Goal: Navigation & Orientation: Locate item on page

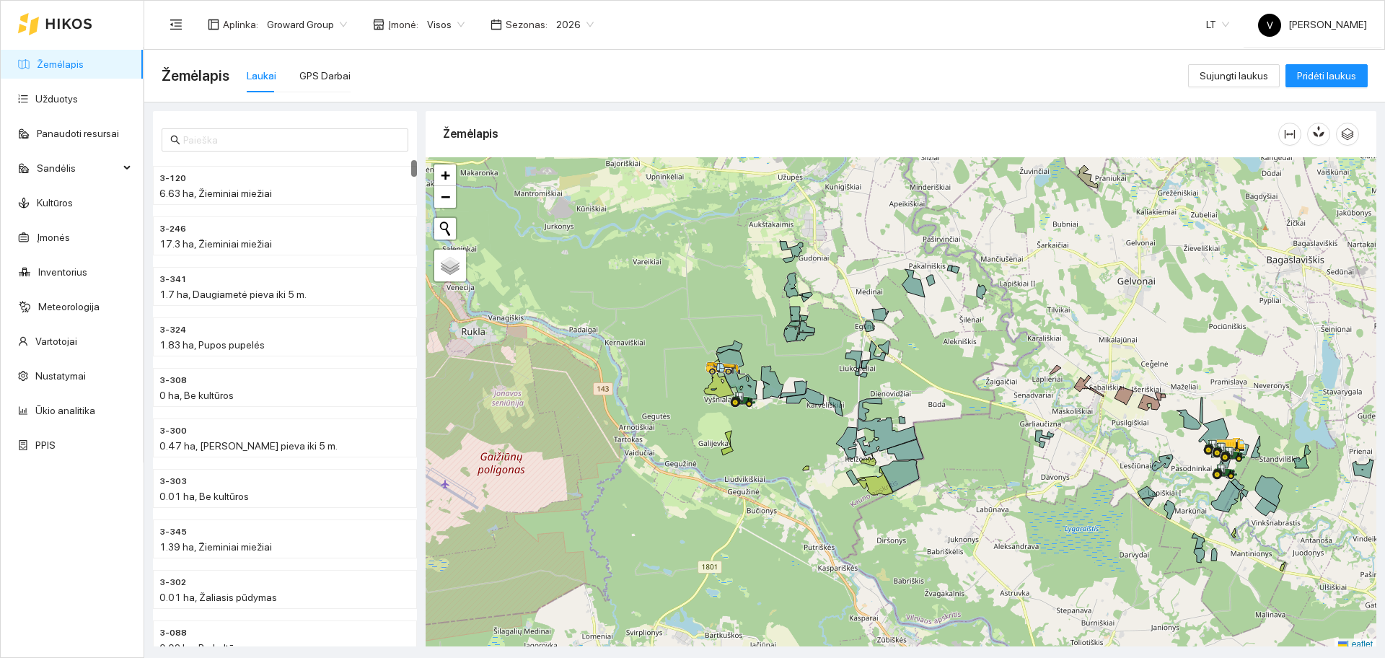
scroll to position [4, 0]
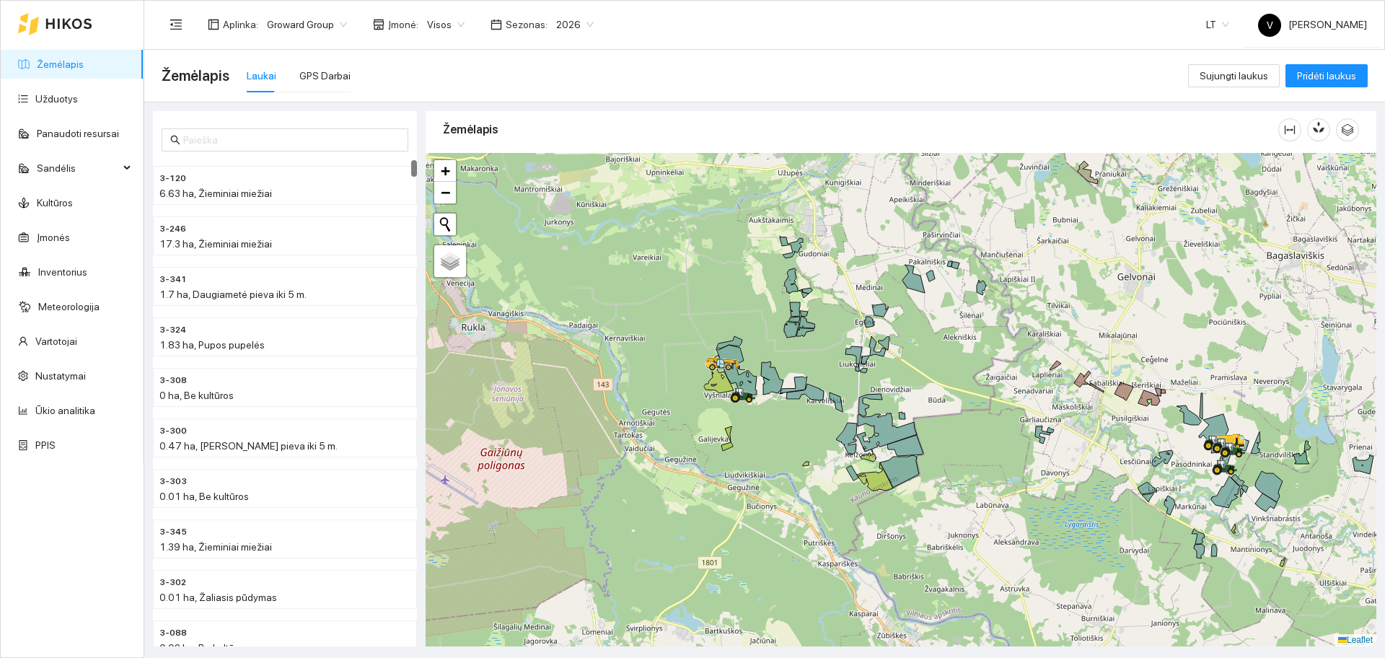
drag, startPoint x: 1088, startPoint y: 485, endPoint x: 972, endPoint y: 513, distance: 119.3
click at [982, 517] on div at bounding box center [900, 399] width 950 height 493
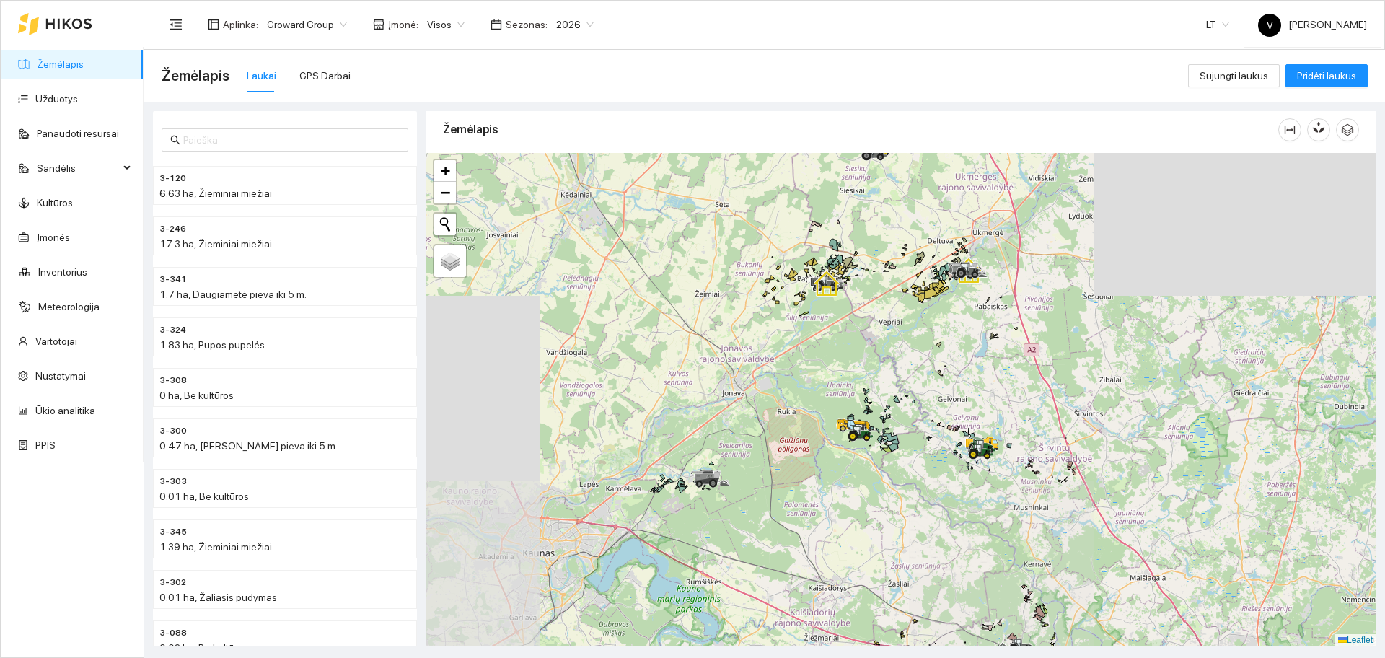
drag, startPoint x: 903, startPoint y: 351, endPoint x: 916, endPoint y: 405, distance: 55.6
click at [916, 405] on div at bounding box center [900, 399] width 950 height 493
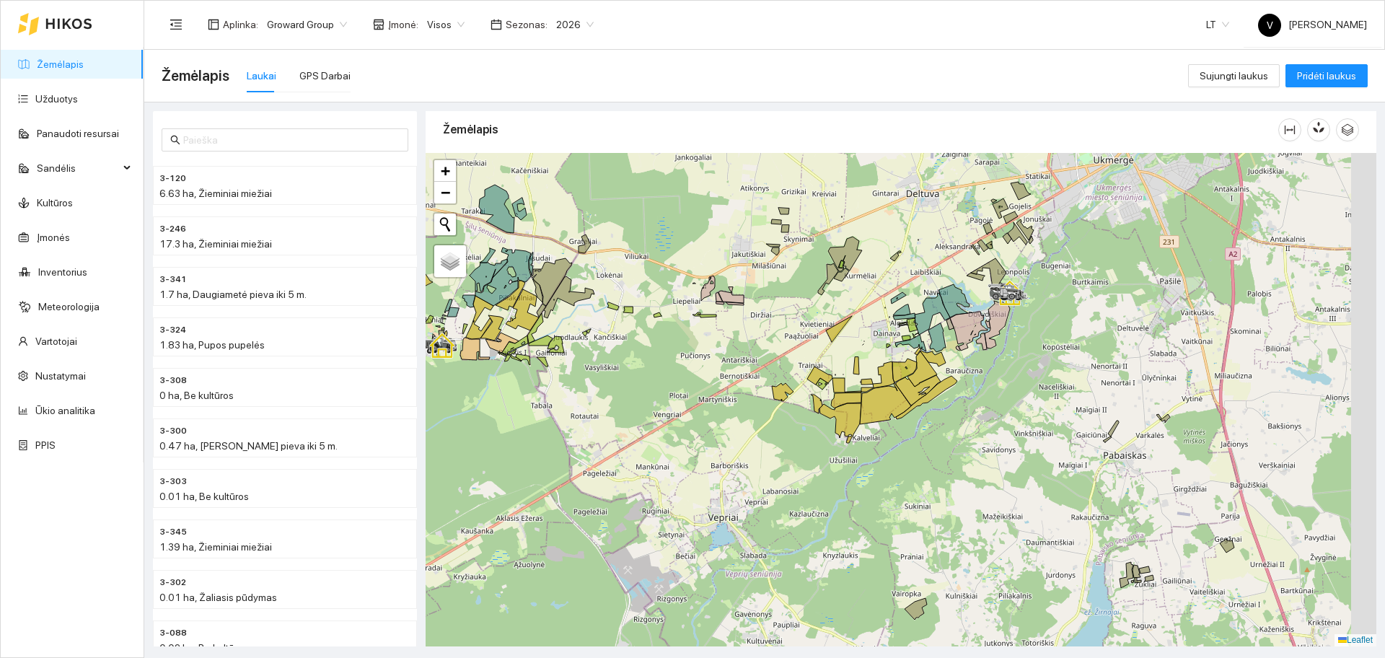
drag, startPoint x: 973, startPoint y: 345, endPoint x: 832, endPoint y: 349, distance: 140.7
click at [886, 348] on icon at bounding box center [888, 346] width 4 height 4
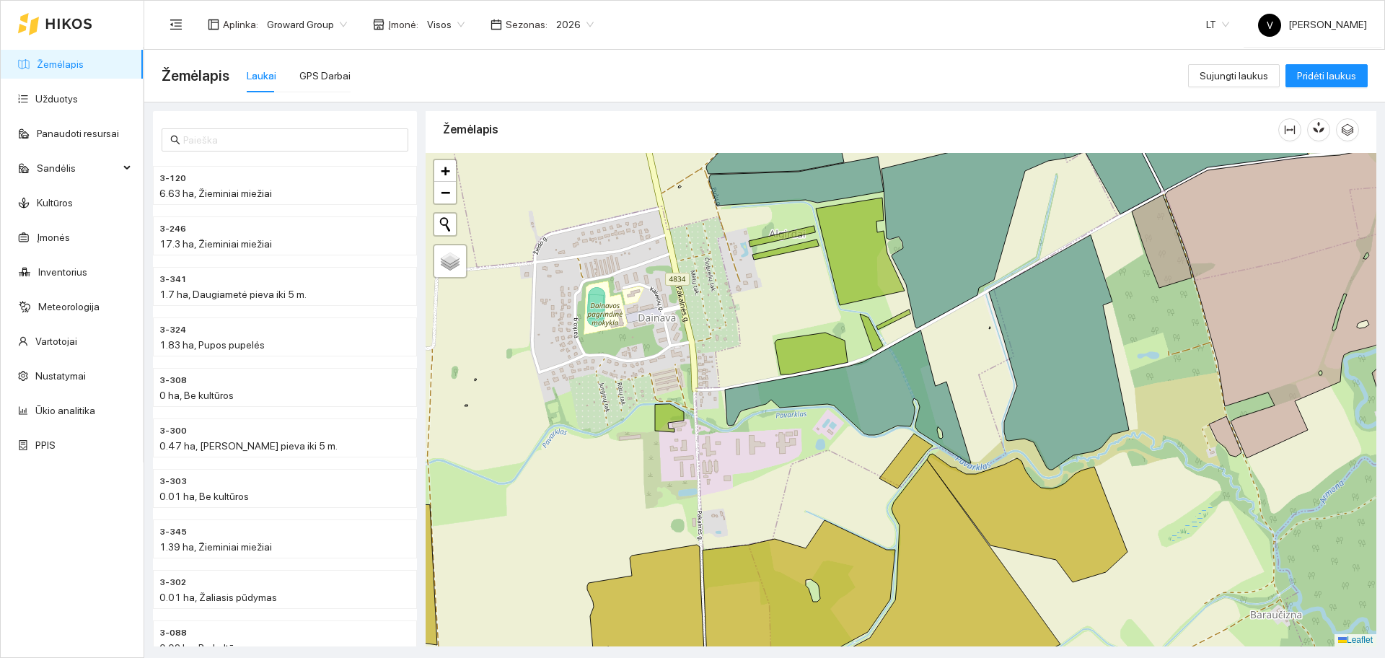
drag, startPoint x: 999, startPoint y: 354, endPoint x: 878, endPoint y: 418, distance: 136.8
click at [878, 422] on div at bounding box center [900, 399] width 950 height 493
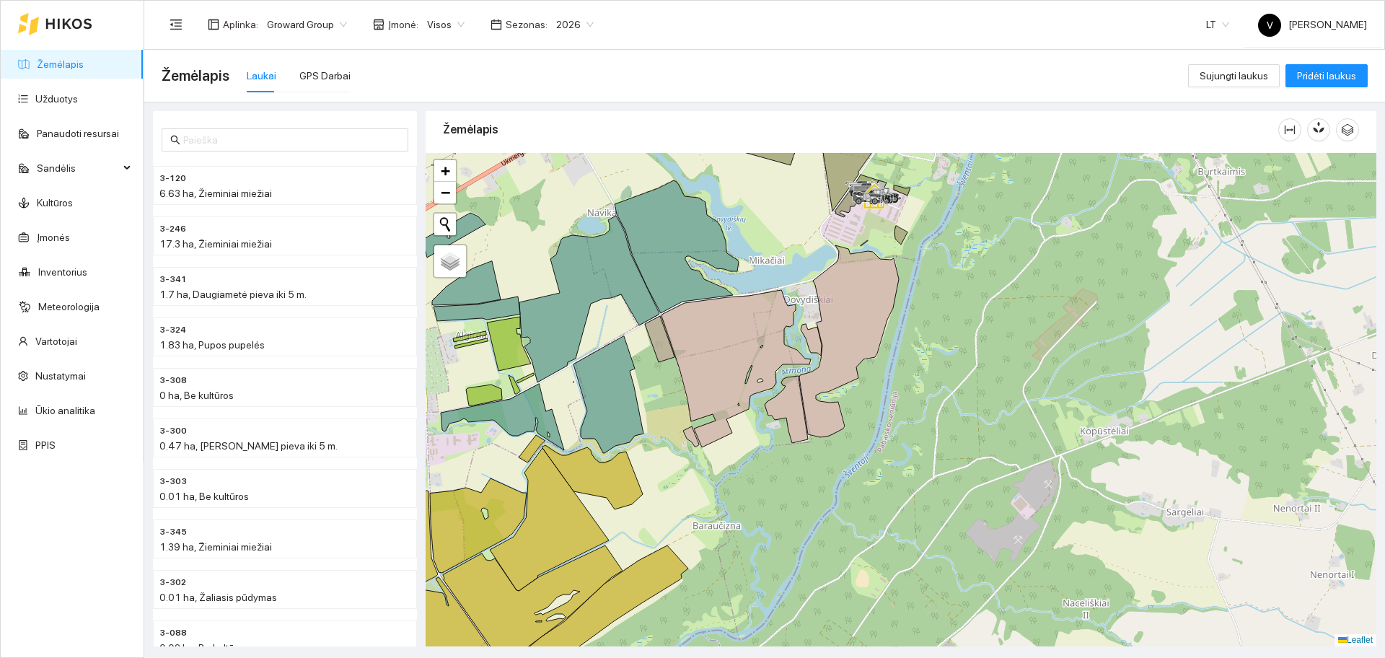
drag, startPoint x: 1084, startPoint y: 366, endPoint x: 1111, endPoint y: 323, distance: 50.8
click at [811, 324] on icon at bounding box center [735, 368] width 149 height 157
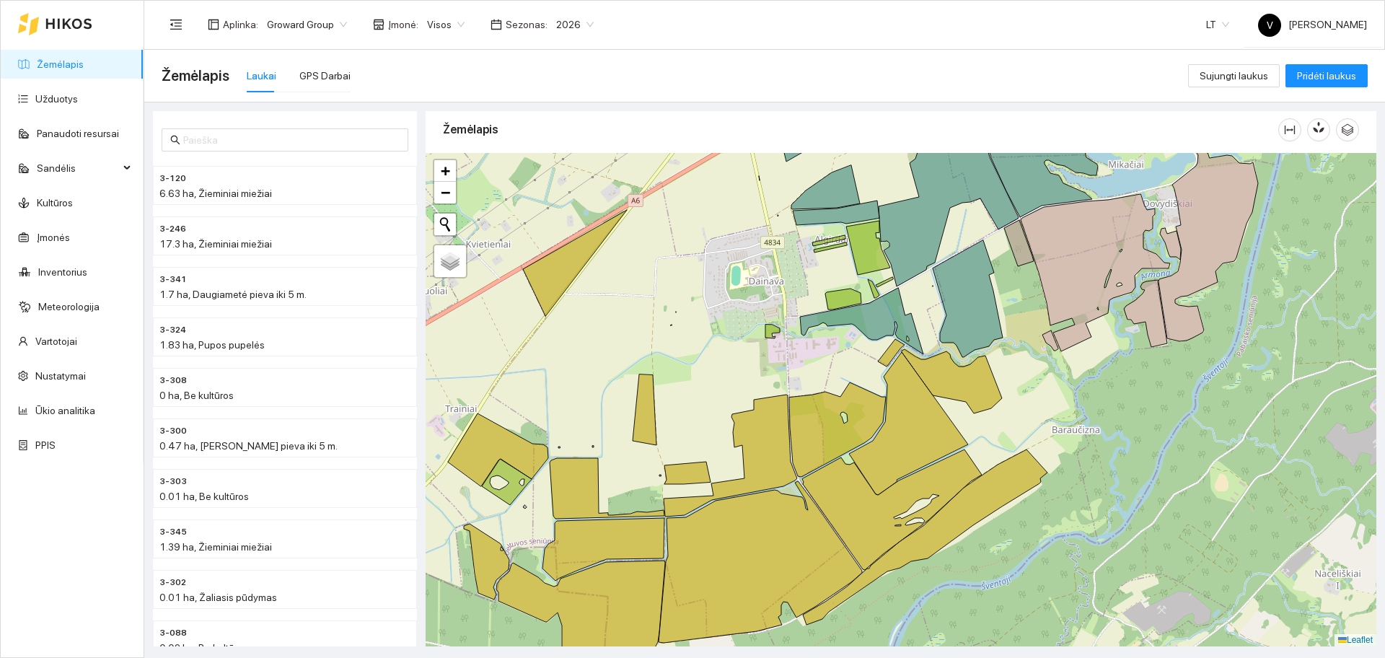
drag, startPoint x: 827, startPoint y: 410, endPoint x: 875, endPoint y: 340, distance: 84.6
click at [875, 340] on div at bounding box center [900, 399] width 950 height 493
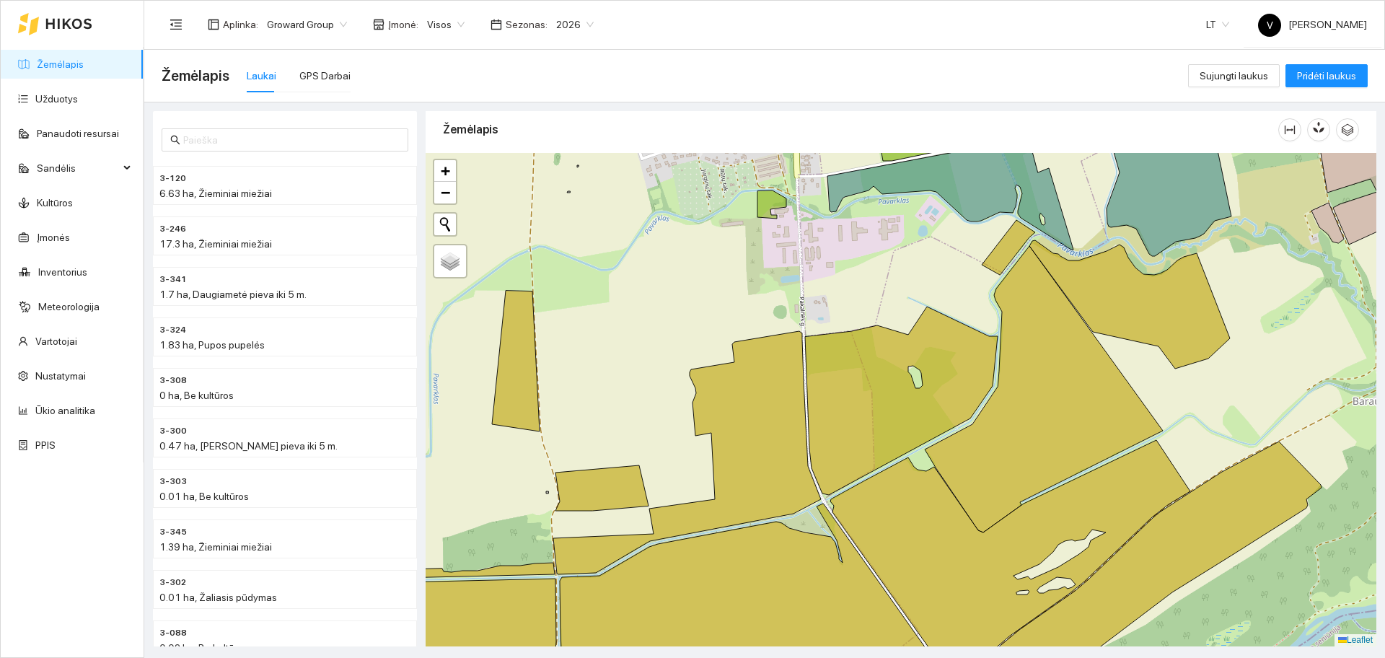
drag, startPoint x: 859, startPoint y: 323, endPoint x: 864, endPoint y: 307, distance: 16.6
click at [864, 307] on div at bounding box center [900, 399] width 950 height 493
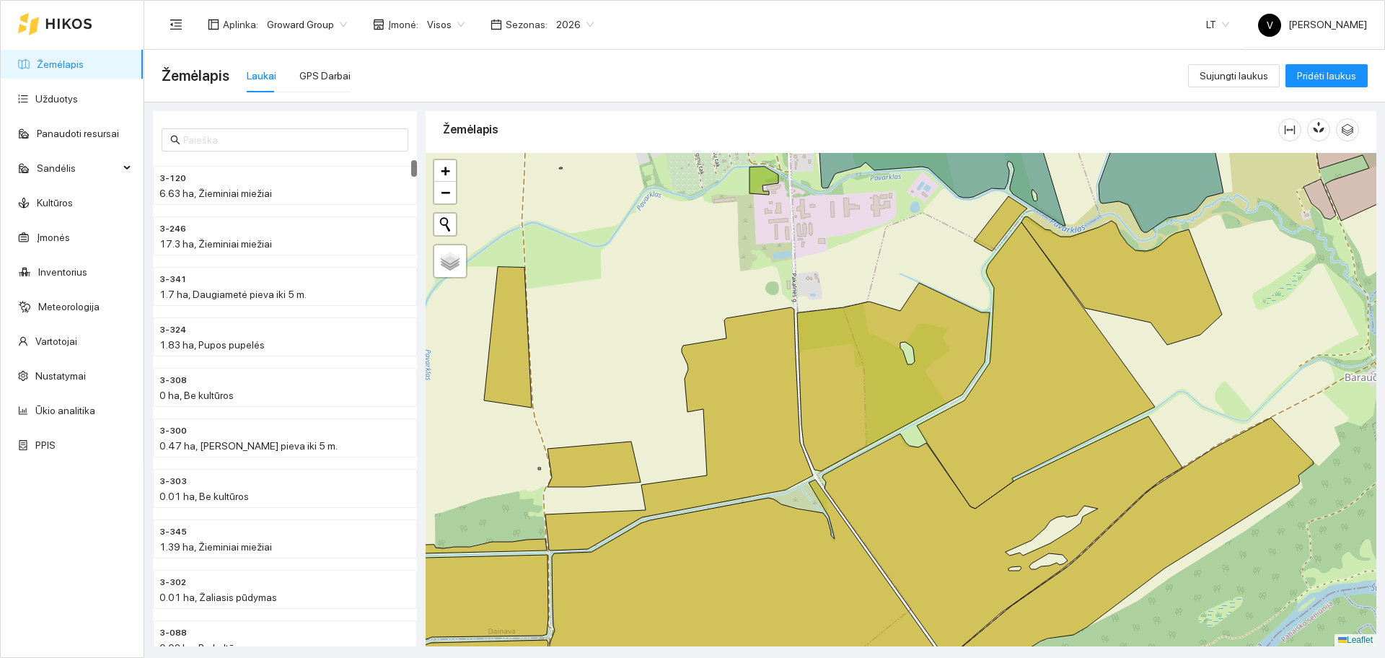
drag, startPoint x: 1134, startPoint y: 378, endPoint x: 1127, endPoint y: 360, distance: 19.2
click at [1127, 360] on div at bounding box center [900, 399] width 950 height 493
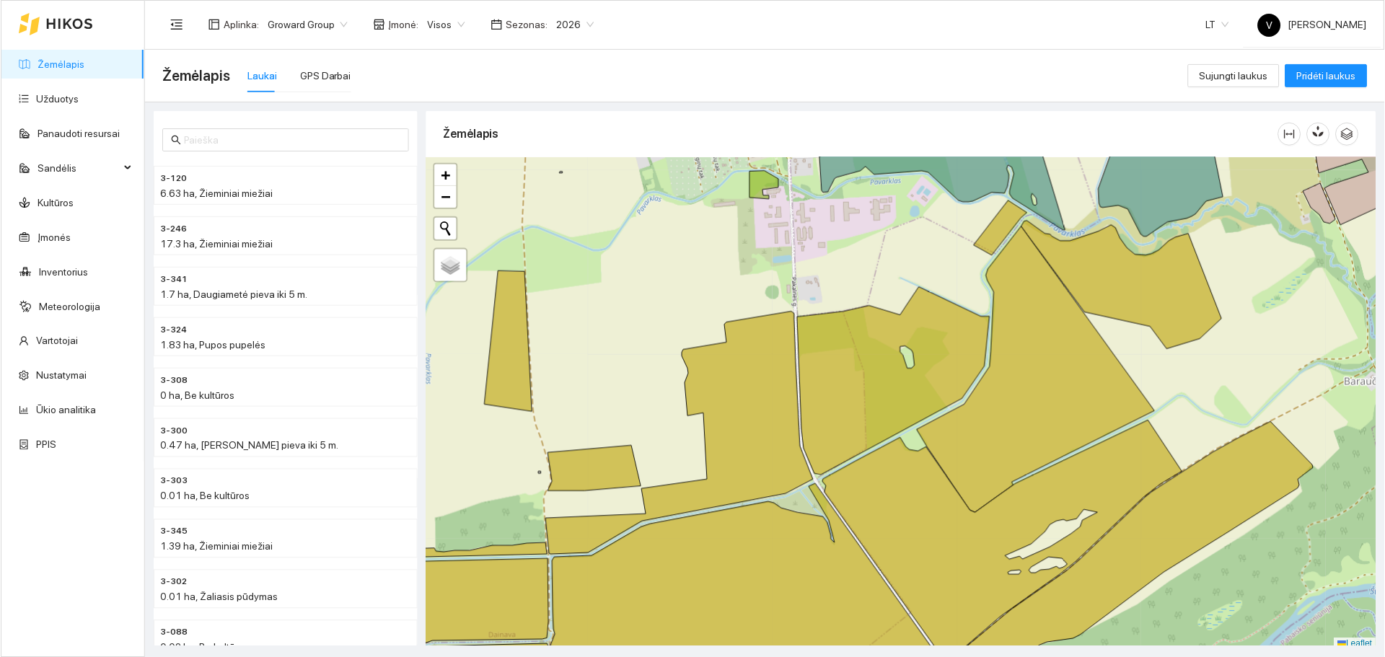
scroll to position [4, 0]
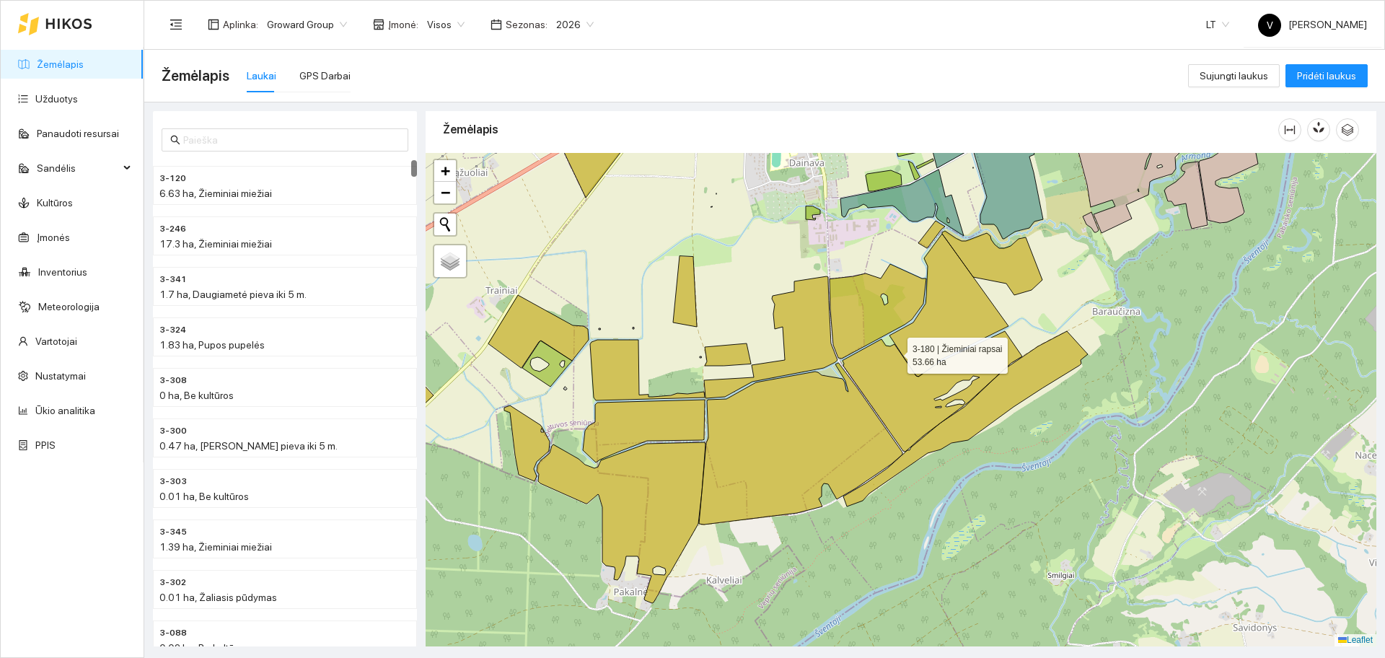
drag, startPoint x: 979, startPoint y: 329, endPoint x: 893, endPoint y: 348, distance: 88.0
click at [894, 353] on icon at bounding box center [932, 391] width 180 height 120
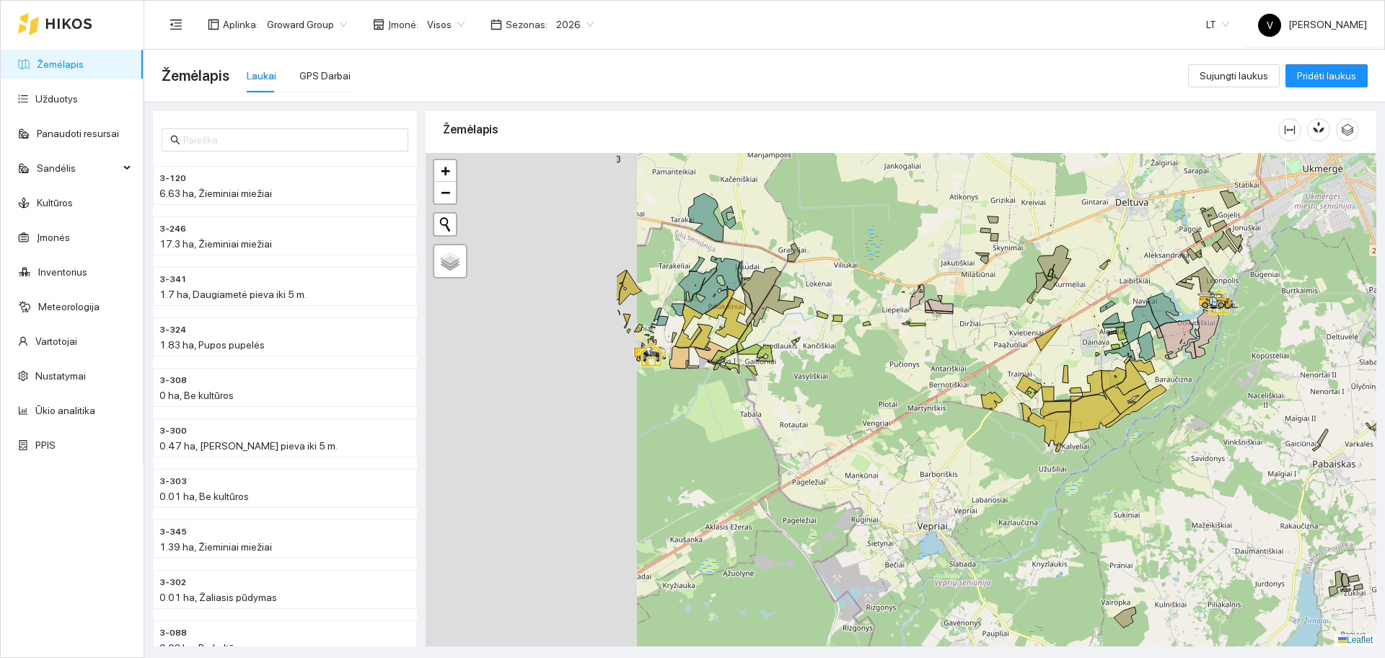
drag, startPoint x: 606, startPoint y: 293, endPoint x: 986, endPoint y: 354, distance: 384.9
click at [989, 356] on div at bounding box center [900, 399] width 950 height 493
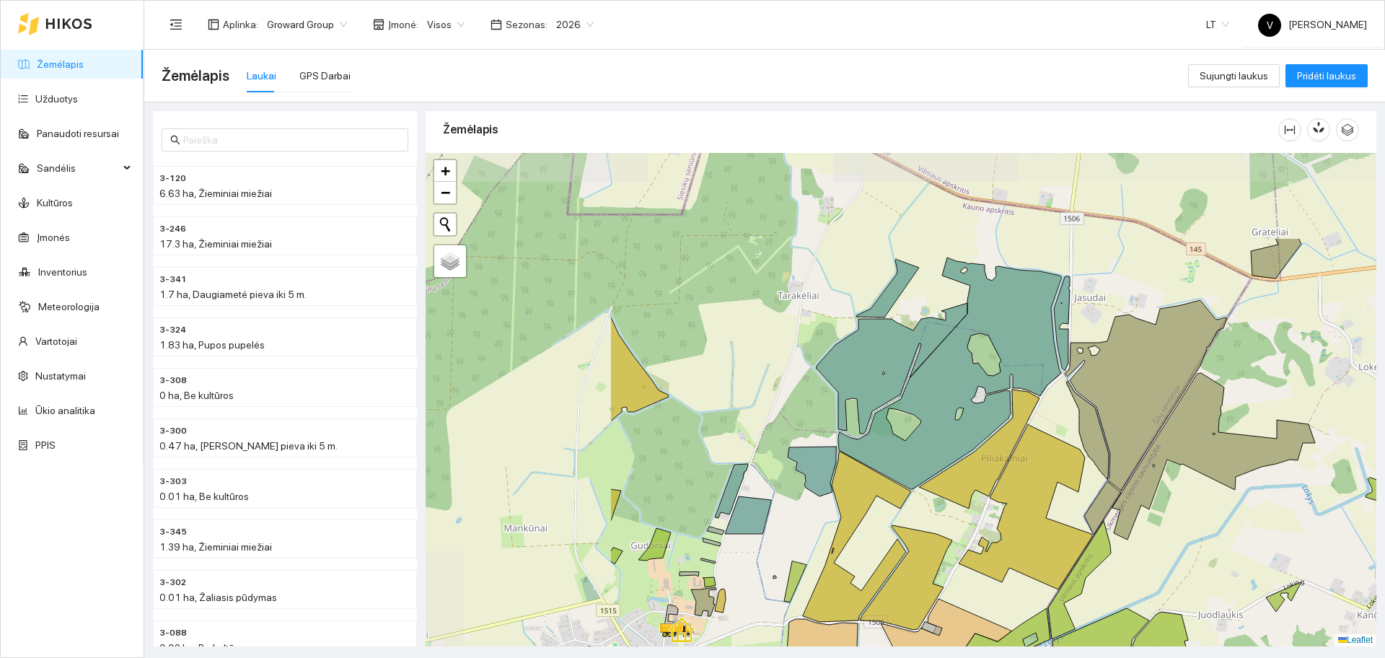
drag, startPoint x: 684, startPoint y: 285, endPoint x: 965, endPoint y: 420, distance: 311.2
click at [965, 420] on icon at bounding box center [938, 372] width 245 height 231
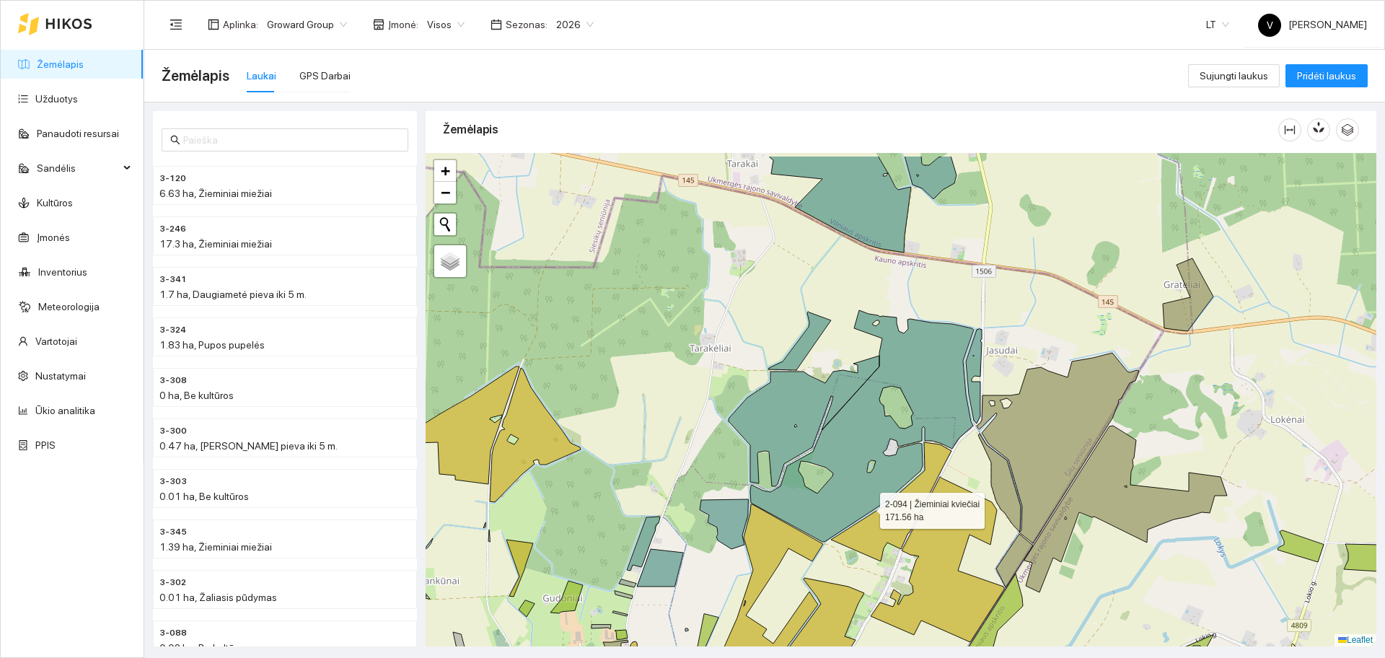
drag, startPoint x: 957, startPoint y: 454, endPoint x: 869, endPoint y: 507, distance: 102.5
click at [869, 507] on icon at bounding box center [850, 425] width 245 height 231
